Goal: Task Accomplishment & Management: Manage account settings

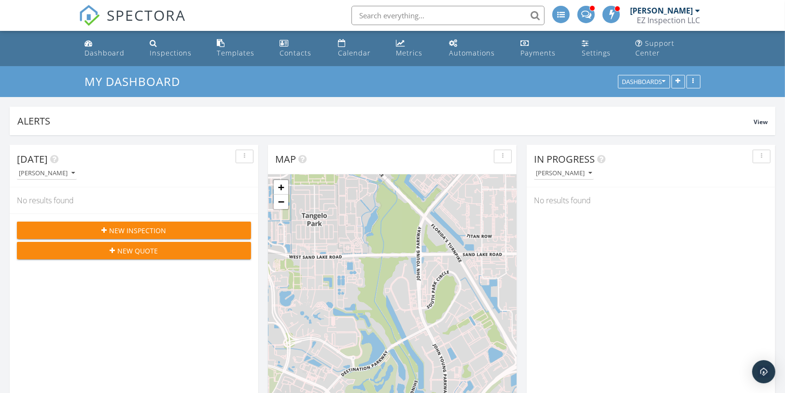
scroll to position [208, 248]
click at [356, 48] on div "Calendar" at bounding box center [354, 52] width 33 height 9
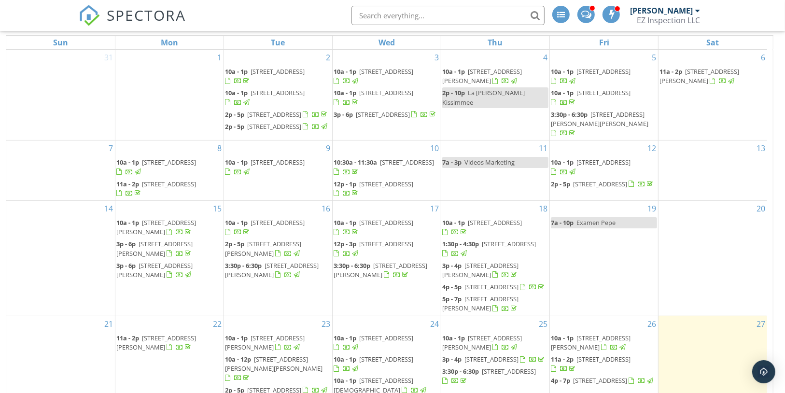
scroll to position [167, 0]
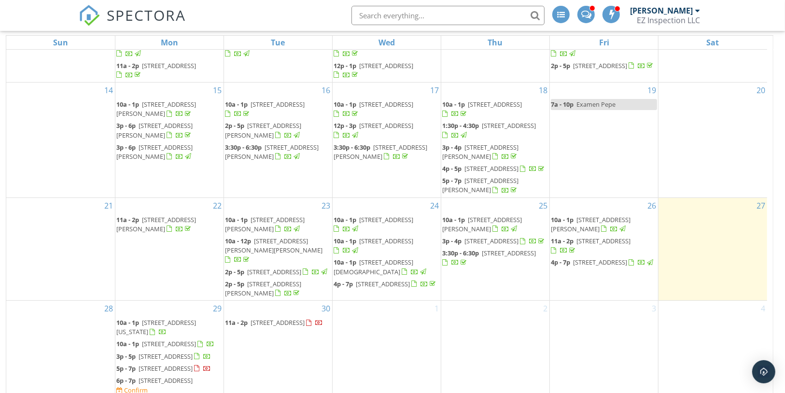
click at [186, 376] on span "[STREET_ADDRESS]" at bounding box center [166, 380] width 54 height 9
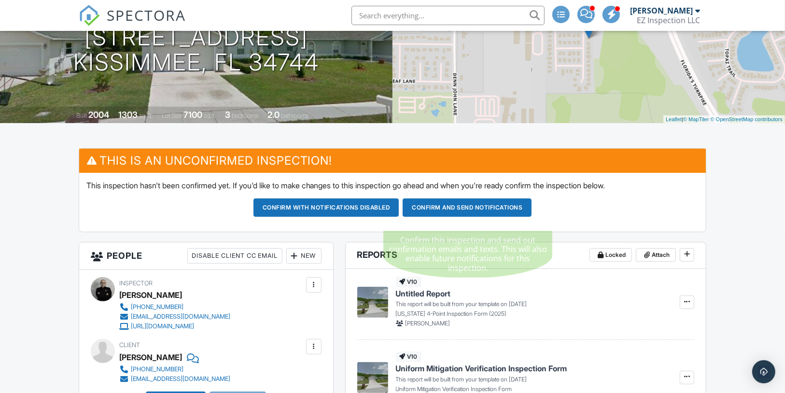
scroll to position [135, 0]
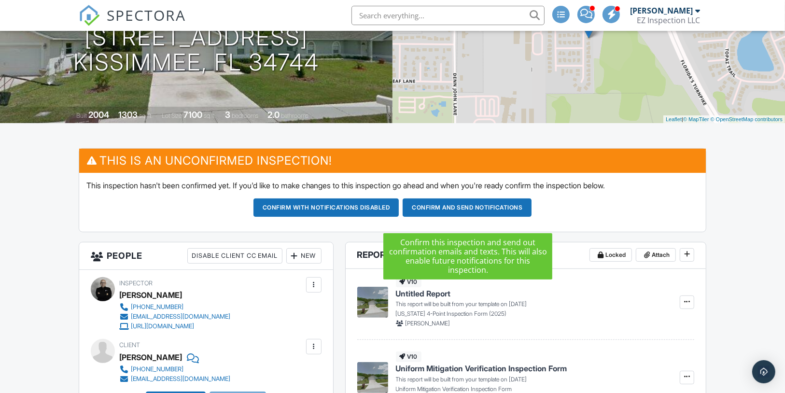
click at [485, 217] on button "Confirm and send notifications" at bounding box center [467, 207] width 129 height 18
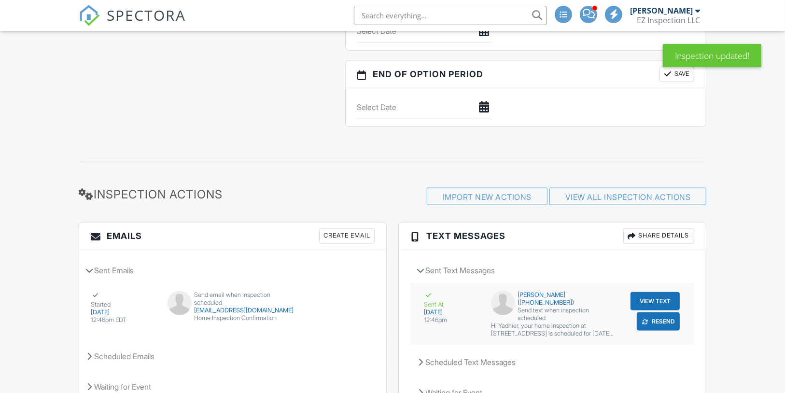
scroll to position [1030, 0]
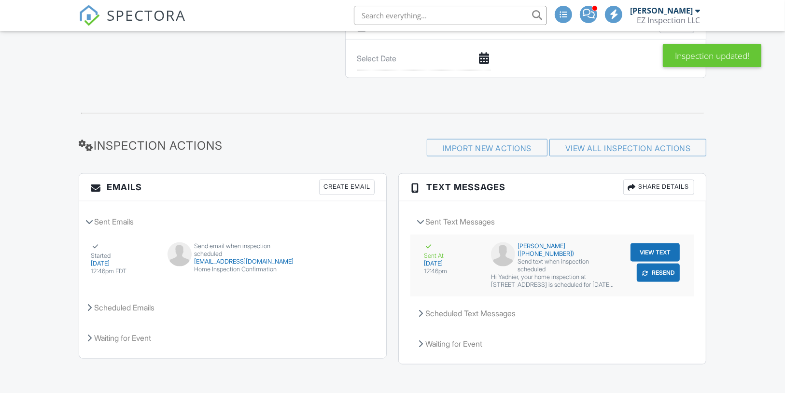
click at [649, 250] on button "View Text" at bounding box center [654, 252] width 49 height 18
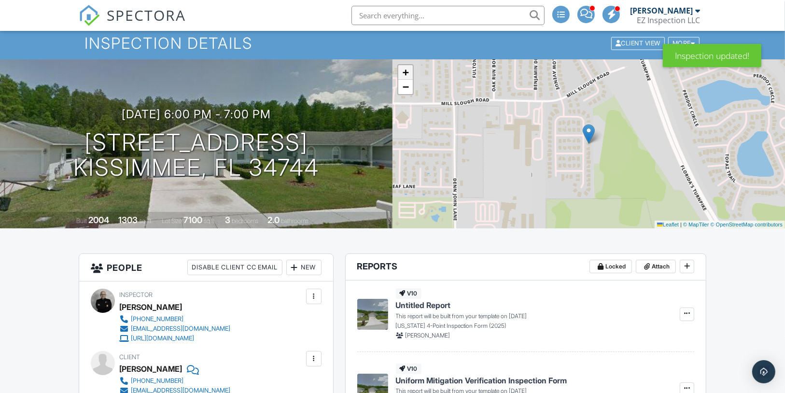
scroll to position [0, 0]
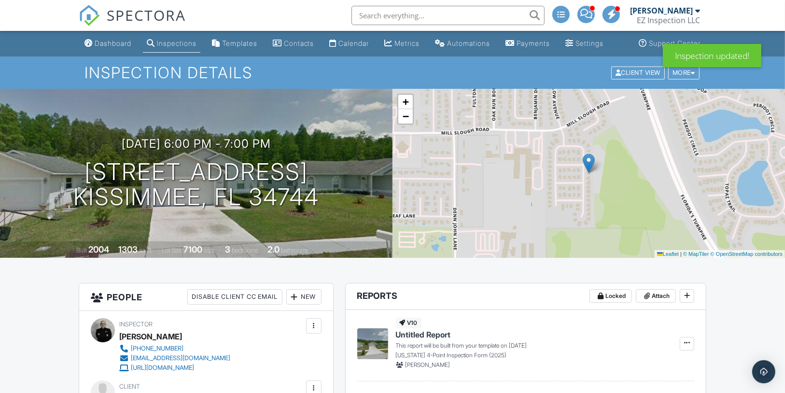
click at [588, 14] on span at bounding box center [586, 14] width 12 height 0
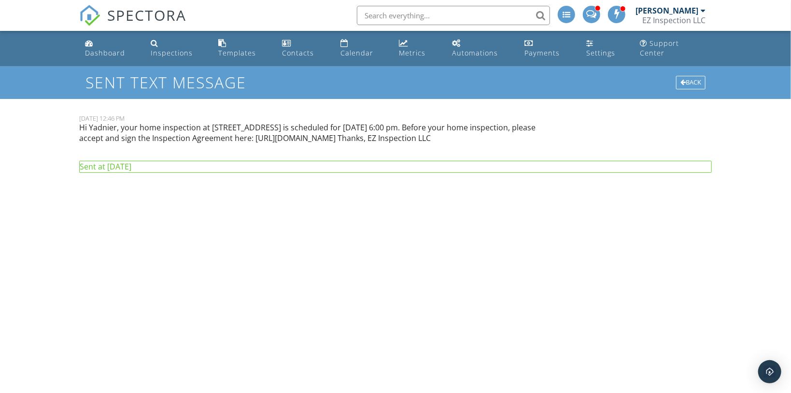
click at [238, 122] on p "Hi Yadnier, your home inspection at 2456 Oak Mill Dr, Kissimmee, FL 34744 is sc…" at bounding box center [315, 133] width 472 height 22
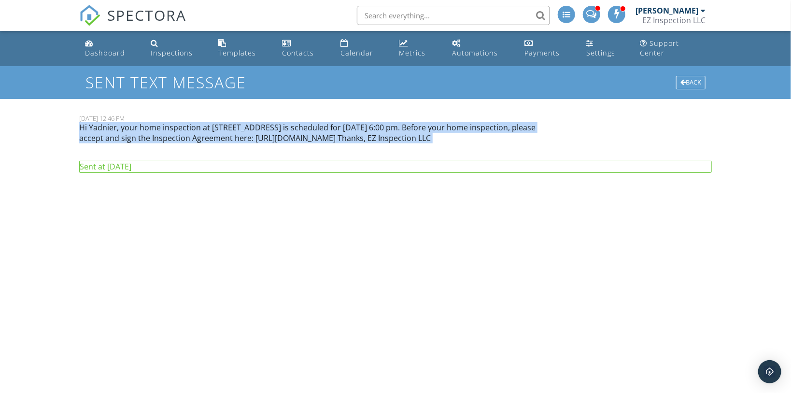
click at [238, 122] on p "Hi Yadnier, your home inspection at 2456 Oak Mill Dr, Kissimmee, FL 34744 is sc…" at bounding box center [315, 133] width 472 height 22
copy div "Hi Yadnier, your home inspection at 2456 Oak Mill Dr, Kissimmee, FL 34744 is sc…"
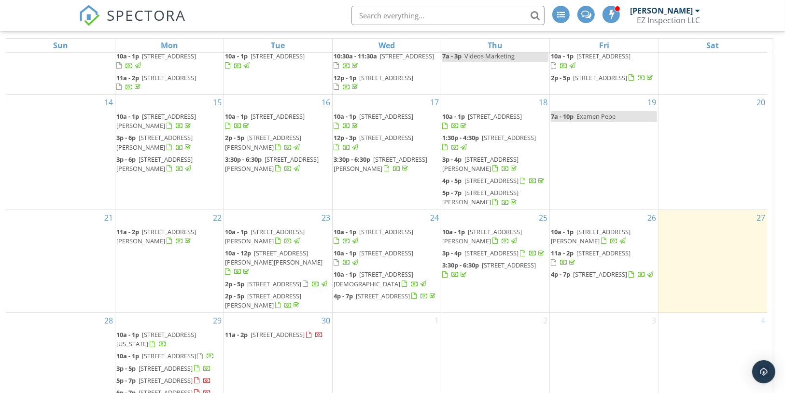
scroll to position [128, 0]
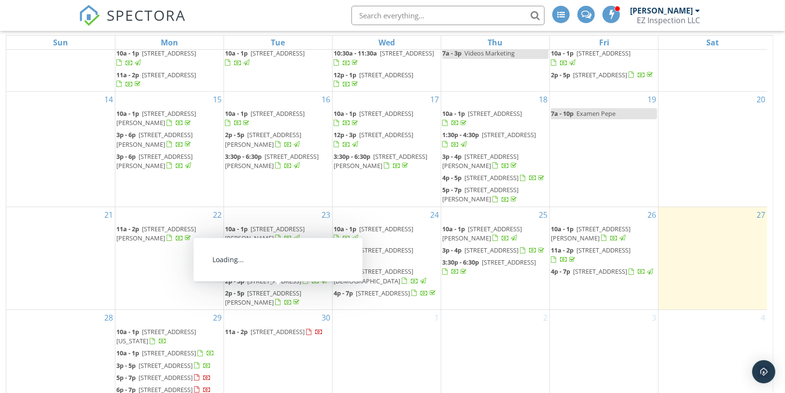
click at [266, 327] on span "[STREET_ADDRESS]" at bounding box center [278, 331] width 54 height 9
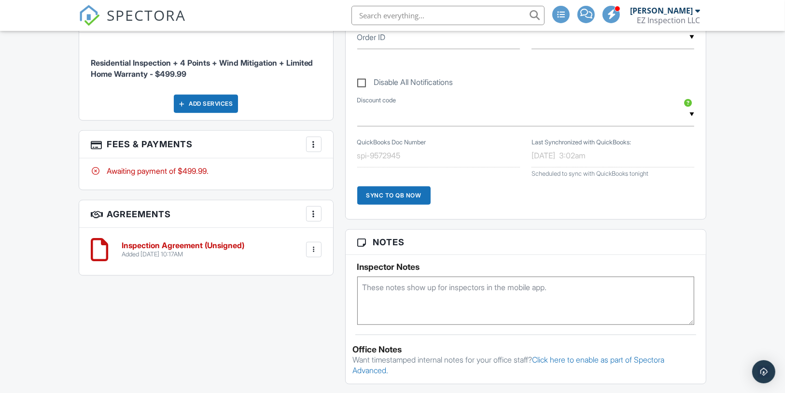
click at [423, 303] on textarea at bounding box center [525, 301] width 337 height 48
paste textarea "Thanks, EZ Inspection LLC"
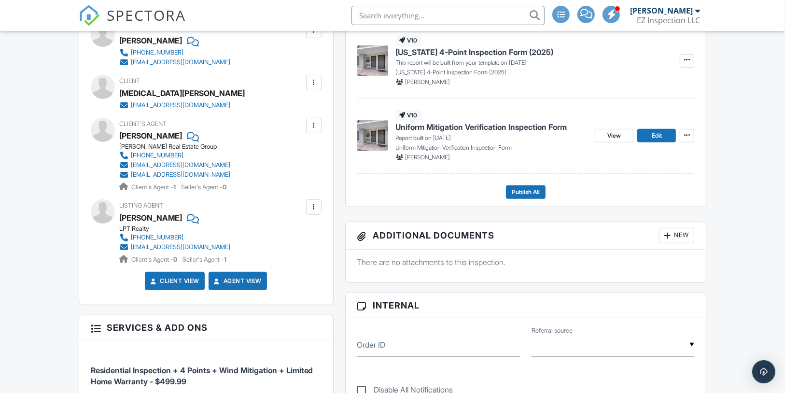
scroll to position [358, 0]
click at [187, 225] on div at bounding box center [192, 217] width 10 height 14
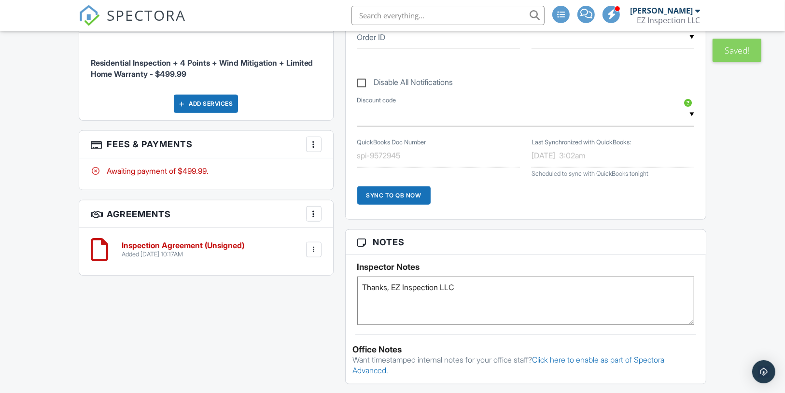
click at [437, 293] on textarea "Thanks, EZ Inspection LLC" at bounding box center [525, 301] width 337 height 48
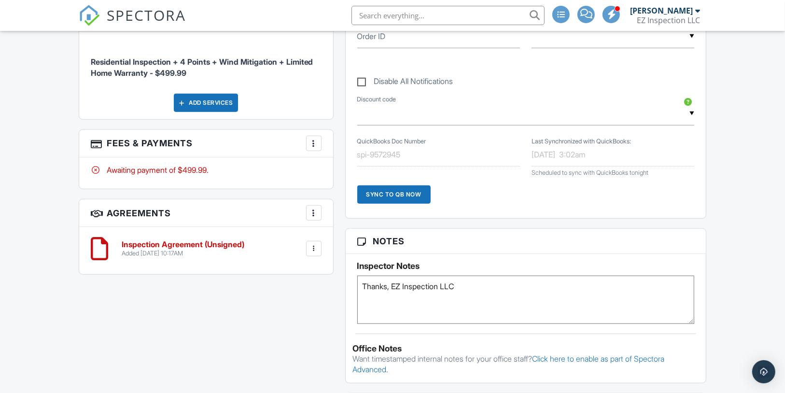
click at [437, 293] on textarea "Thanks, EZ Inspection LLC" at bounding box center [525, 300] width 337 height 48
paste textarea "the combo lock is in the front door, the combo code is 1954 ."
drag, startPoint x: 376, startPoint y: 294, endPoint x: 345, endPoint y: 293, distance: 31.4
click at [346, 293] on div "Inspector Notes the combo lock is in the front door, the combo code is 1954 ." at bounding box center [526, 289] width 361 height 70
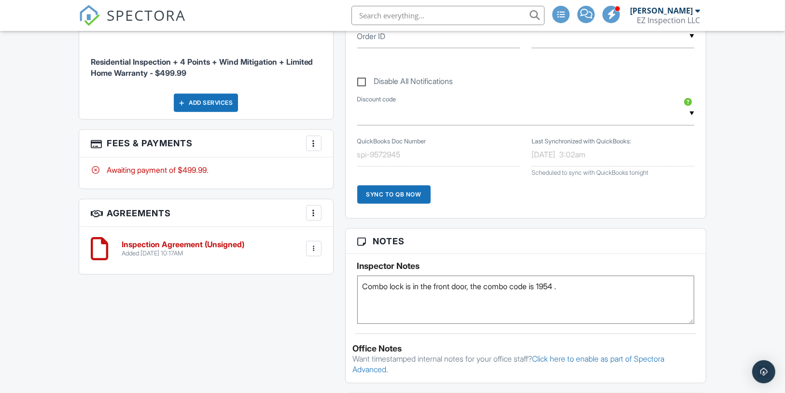
click at [731, 275] on div "Dashboard Inspections Templates Contacts Calendar Metrics Automations Payments …" at bounding box center [392, 239] width 785 height 1749
drag, startPoint x: 565, startPoint y: 294, endPoint x: 605, endPoint y: 290, distance: 40.7
click at [605, 290] on textarea "Combo lock is in the front door, the combo code is 1954 ." at bounding box center [525, 300] width 337 height 48
type textarea "Combo lock is in the front door, the combo code is 1954"
click at [705, 268] on div "Inspector Notes Combo lock is in the front door, the combo code is 1954" at bounding box center [526, 289] width 361 height 70
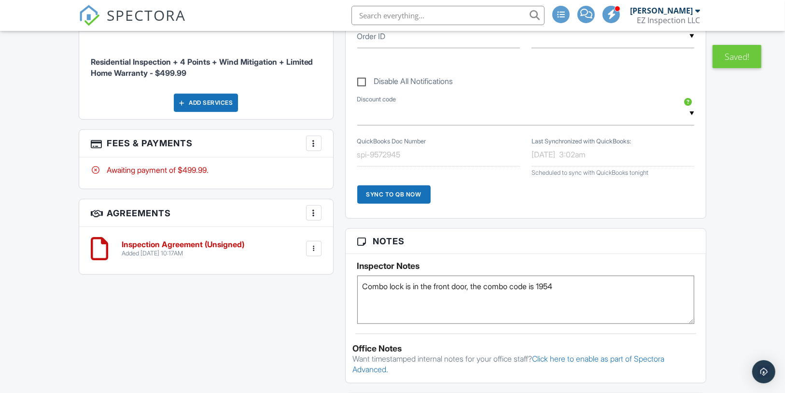
click at [720, 266] on div "Dashboard Inspections Templates Contacts Calendar Metrics Automations Payments …" at bounding box center [392, 239] width 785 height 1749
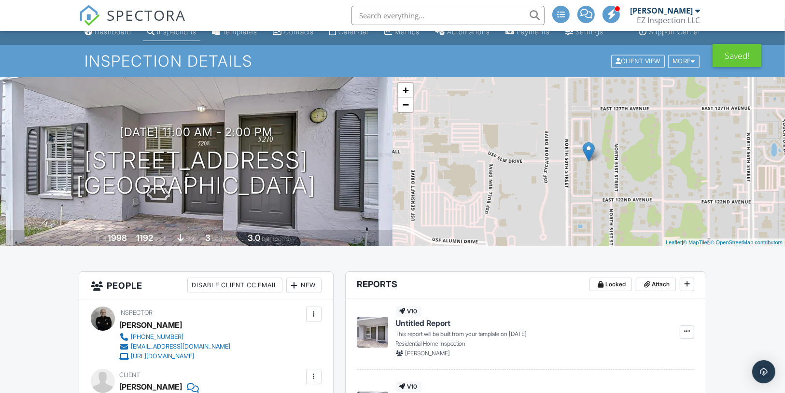
scroll to position [0, 0]
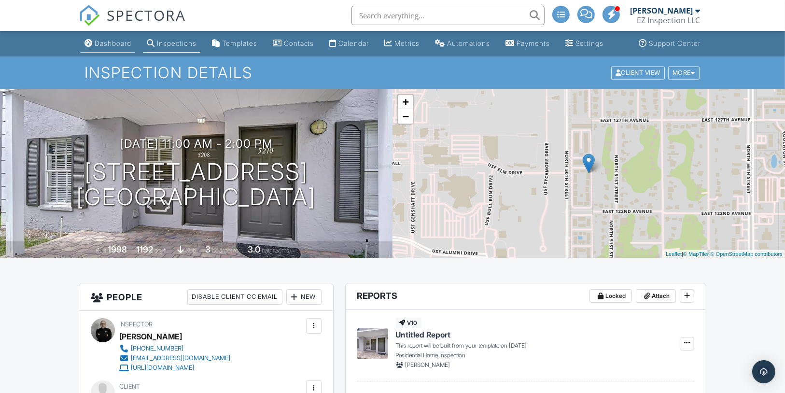
click at [107, 47] on div "Dashboard" at bounding box center [113, 43] width 37 height 8
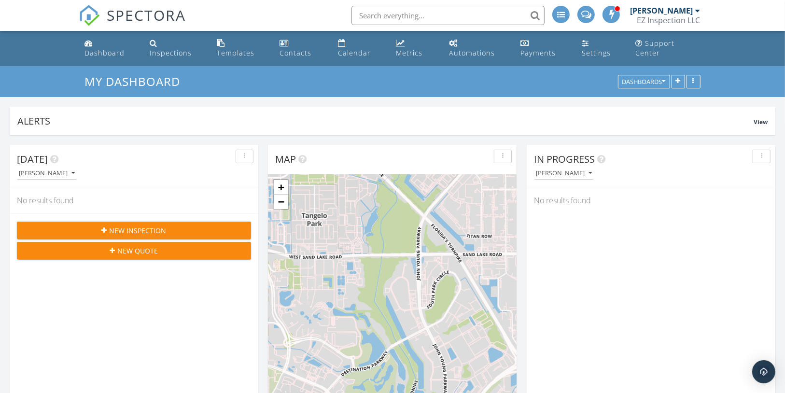
scroll to position [208, 248]
click at [125, 48] on div "Dashboard" at bounding box center [104, 52] width 40 height 9
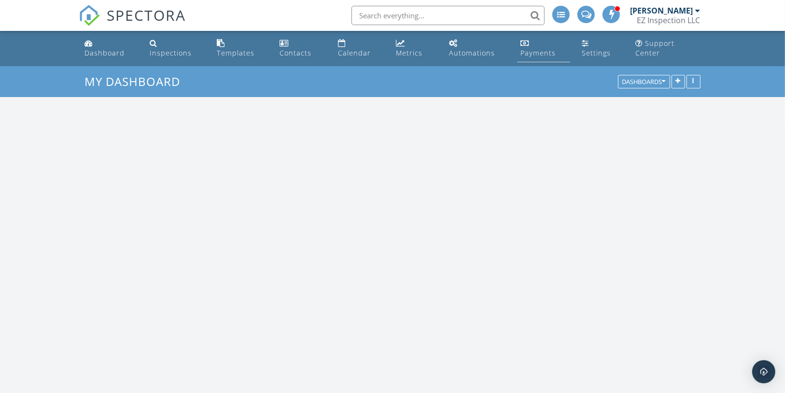
click at [542, 48] on div "Payments" at bounding box center [538, 52] width 35 height 9
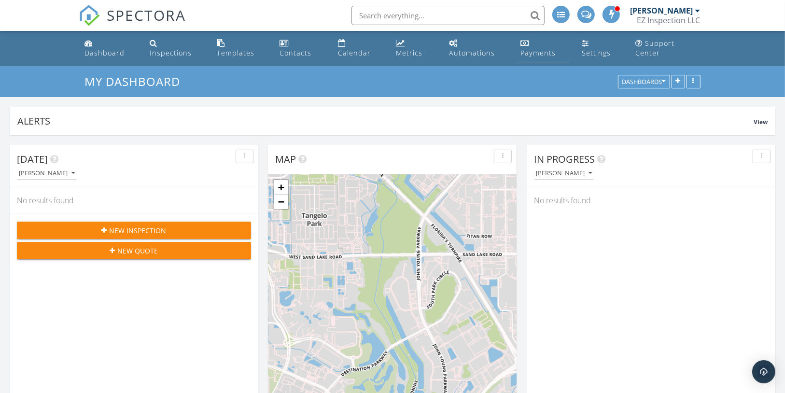
scroll to position [208, 248]
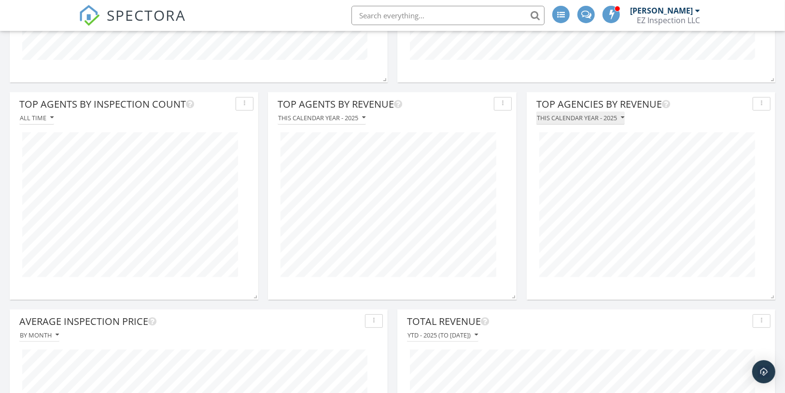
click at [622, 114] on icon "button" at bounding box center [622, 117] width 3 height 7
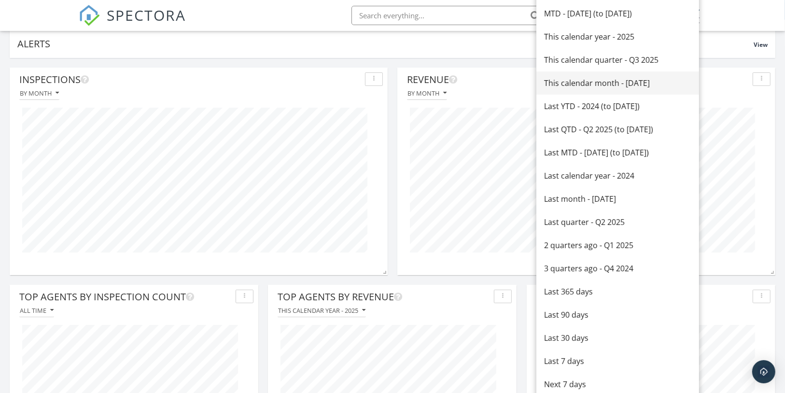
click at [627, 83] on div "This calendar month - September 2025" at bounding box center [617, 83] width 147 height 12
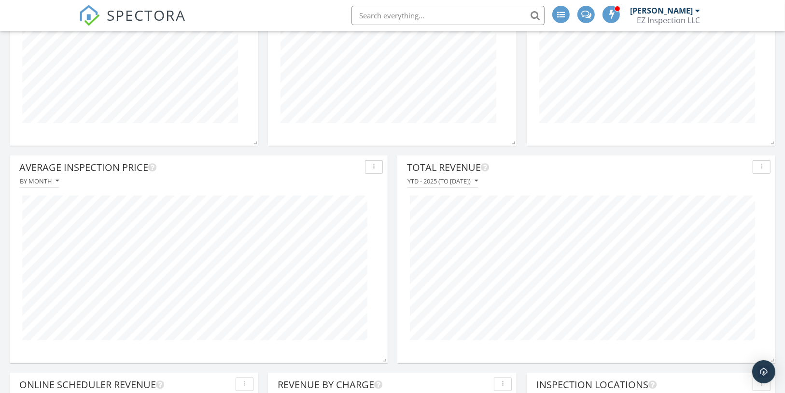
scroll to position [424, 0]
click at [474, 177] on div "YTD - 2025 (to Sep 27th)" at bounding box center [442, 180] width 70 height 7
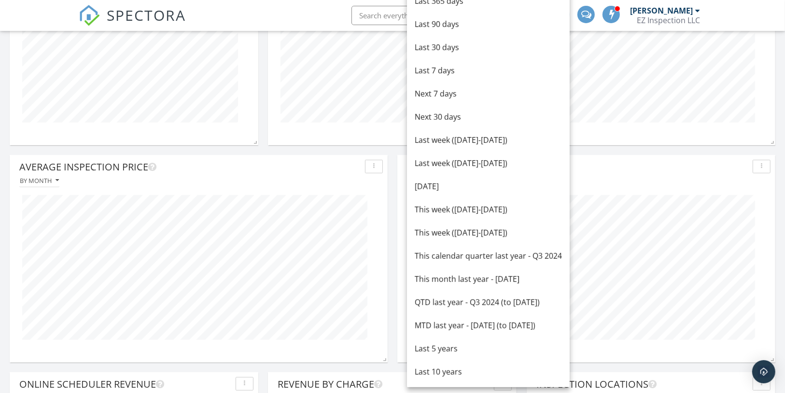
click at [472, 372] on div "Last 10 years" at bounding box center [488, 372] width 147 height 12
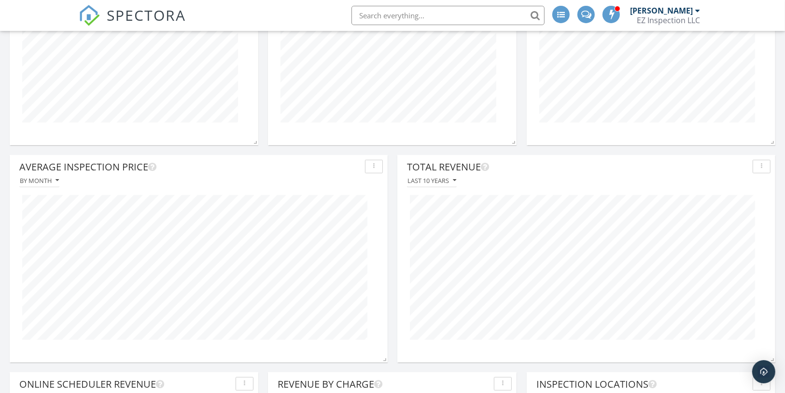
scroll to position [208, 378]
click at [445, 174] on button "Last 10 years" at bounding box center [432, 180] width 50 height 13
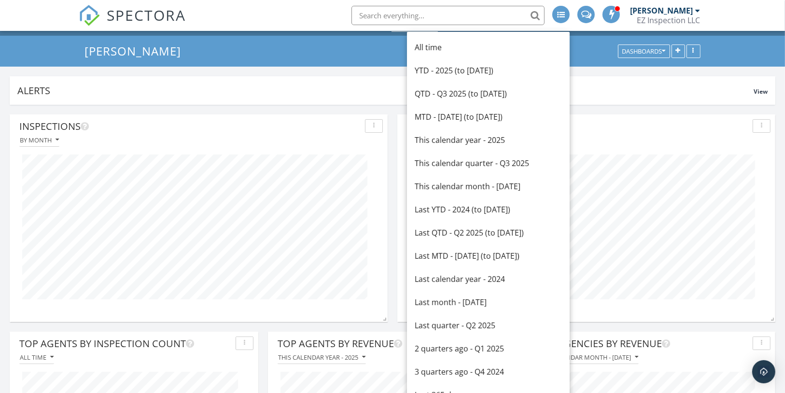
scroll to position [0, 0]
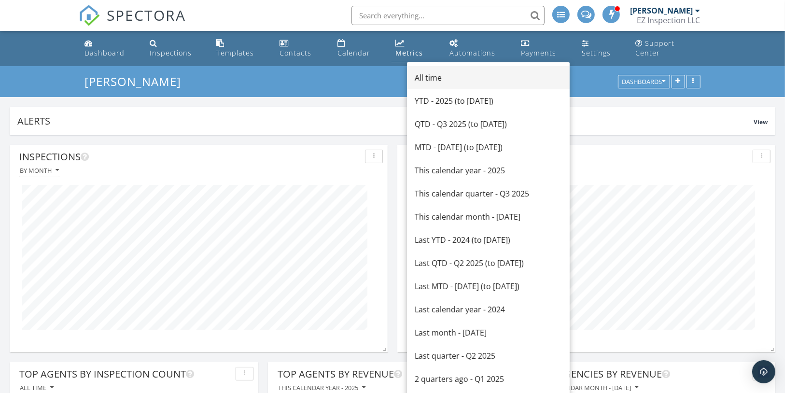
click at [436, 78] on div "All time" at bounding box center [488, 78] width 147 height 12
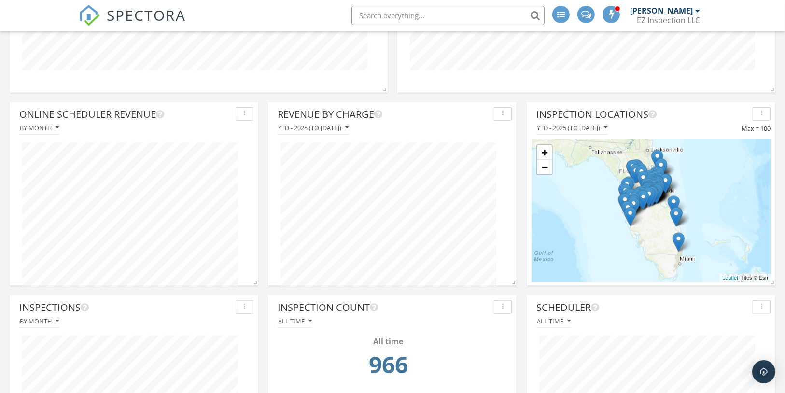
scroll to position [694, 0]
click at [540, 145] on link "+" at bounding box center [544, 152] width 14 height 14
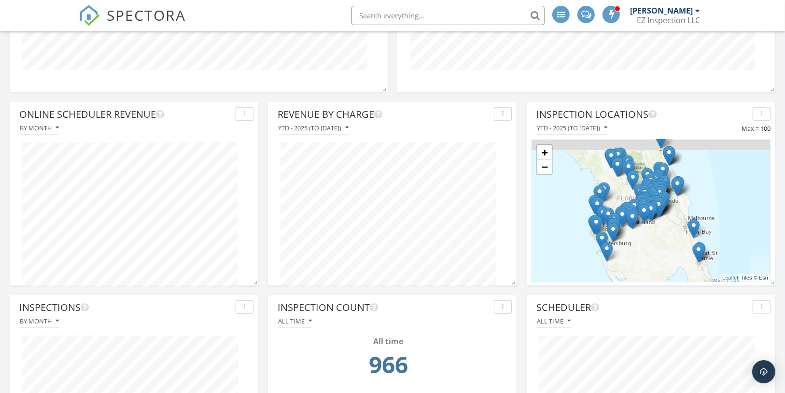
drag, startPoint x: 649, startPoint y: 189, endPoint x: 646, endPoint y: 222, distance: 33.0
click at [646, 222] on img at bounding box center [644, 214] width 12 height 20
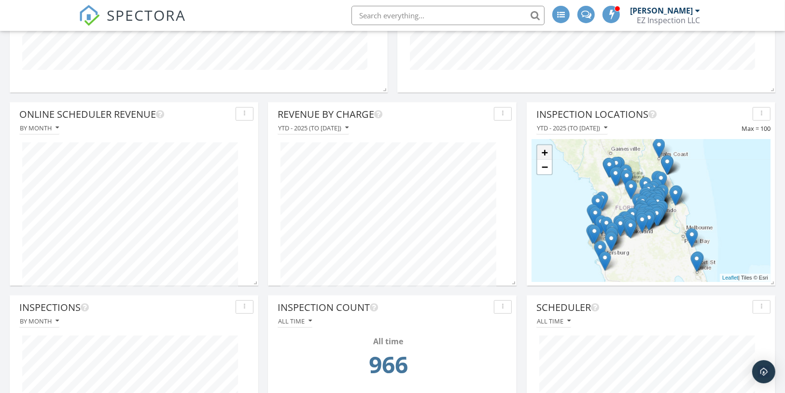
click at [546, 145] on link "+" at bounding box center [544, 152] width 14 height 14
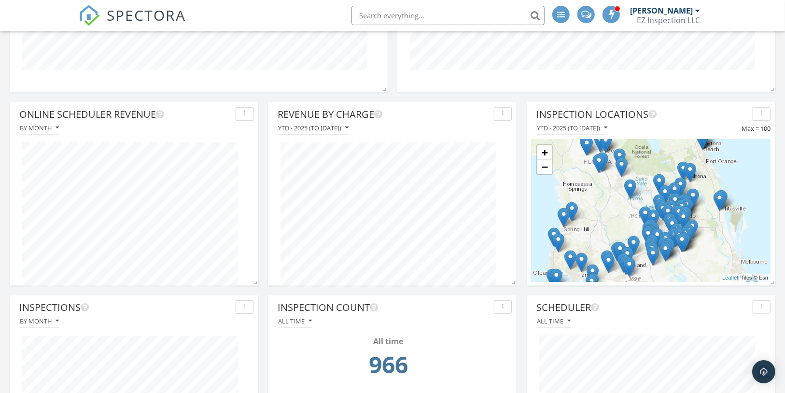
drag, startPoint x: 592, startPoint y: 204, endPoint x: 613, endPoint y: 214, distance: 23.3
click at [613, 214] on div "+ − Leaflet | Tiles © Esri" at bounding box center [651, 211] width 239 height 142
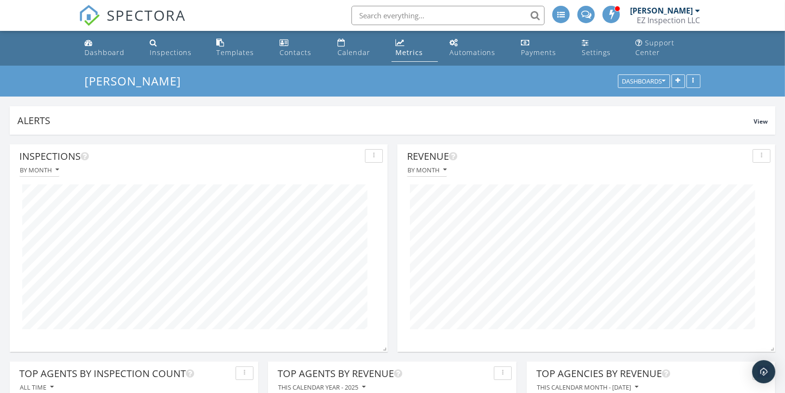
scroll to position [0, 0]
click at [123, 48] on div "Dashboard" at bounding box center [104, 52] width 40 height 9
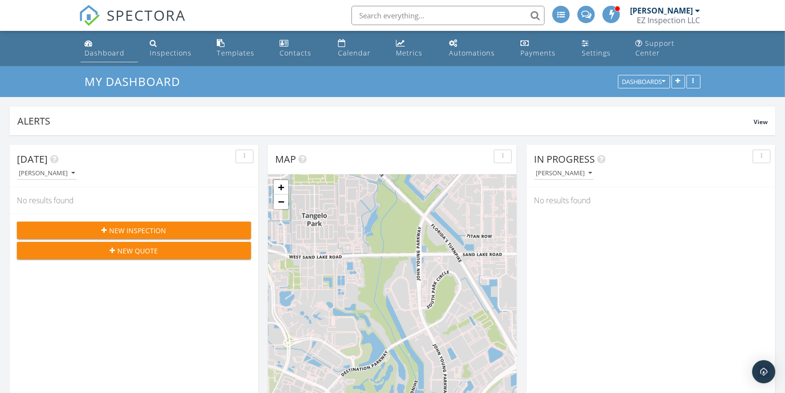
click at [115, 55] on li "Dashboard" at bounding box center [110, 48] width 62 height 35
click at [121, 48] on div "Dashboard" at bounding box center [104, 52] width 40 height 9
